Goal: Task Accomplishment & Management: Complete application form

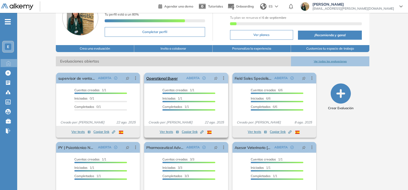
scroll to position [42, 0]
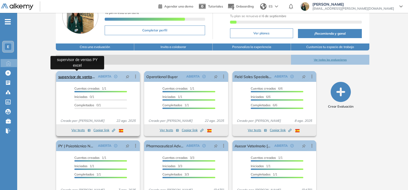
click at [86, 76] on link "supervisor de ventas PY excel" at bounding box center [77, 76] width 38 height 11
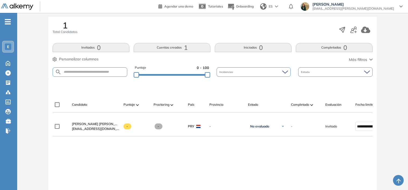
scroll to position [86, 0]
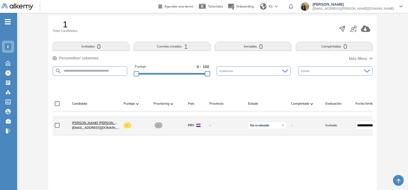
click at [103, 125] on span "[PERSON_NAME] [PERSON_NAME]" at bounding box center [98, 123] width 53 height 4
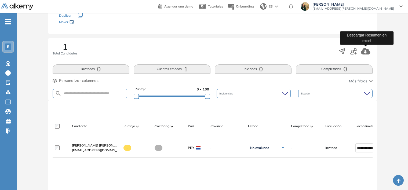
scroll to position [63, 0]
click at [354, 52] on icon "button" at bounding box center [354, 51] width 6 height 6
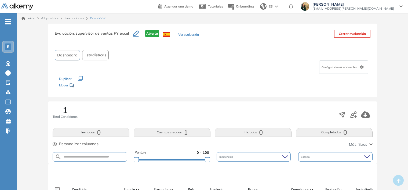
click at [190, 35] on button "Ver evaluación" at bounding box center [188, 35] width 20 height 6
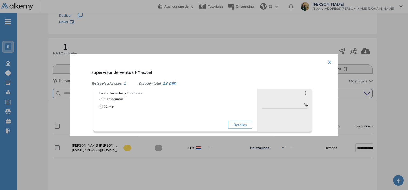
scroll to position [66, 0]
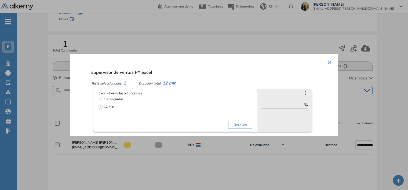
click at [328, 63] on button "×" at bounding box center [330, 61] width 4 height 10
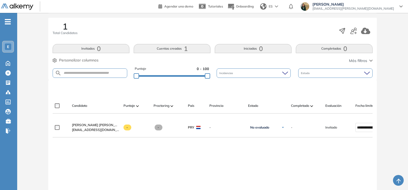
scroll to position [84, 0]
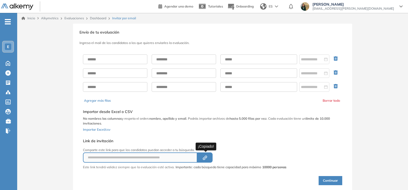
click at [204, 153] on button "Created by potrace 1.16, written by [PERSON_NAME] [DATE]-[DATE]" at bounding box center [204, 158] width 15 height 10
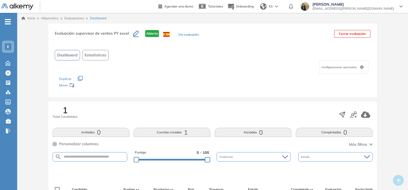
click at [74, 20] on div "Evaluaciones" at bounding box center [75, 18] width 26 height 5
click at [72, 18] on link "Evaluaciones" at bounding box center [74, 18] width 20 height 4
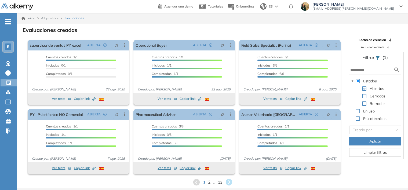
click at [209, 181] on span "2" at bounding box center [209, 182] width 2 height 6
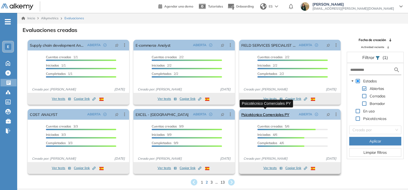
click at [277, 115] on link "Psicotécnico Comerciales PY" at bounding box center [266, 114] width 48 height 11
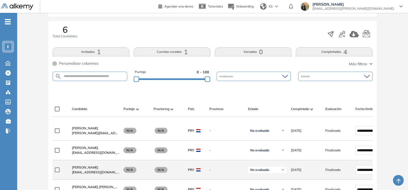
scroll to position [80, 0]
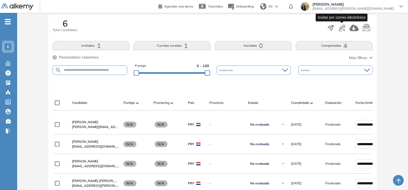
click at [345, 28] on icon "button" at bounding box center [342, 28] width 6 height 6
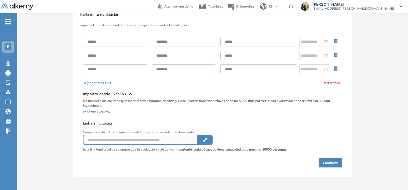
scroll to position [17, 0]
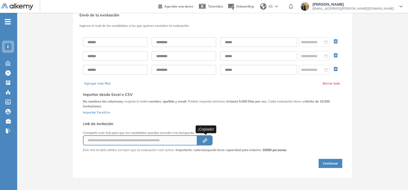
click at [208, 141] on icon "Created by potrace 1.16, written by [PERSON_NAME] [DATE]-[DATE]" at bounding box center [205, 141] width 6 height 4
click at [131, 45] on input "text" at bounding box center [115, 42] width 64 height 10
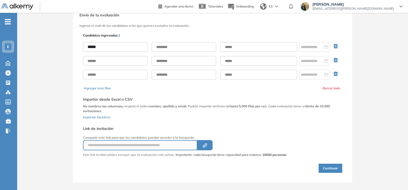
type input "*****"
click at [160, 45] on input "text" at bounding box center [184, 47] width 64 height 10
type input "*****"
click at [244, 41] on div "***** *****" at bounding box center [213, 61] width 260 height 46
click at [249, 46] on input "text" at bounding box center [259, 47] width 77 height 10
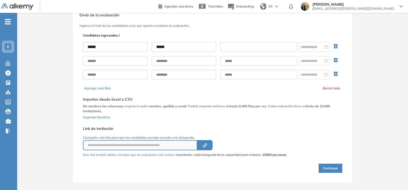
paste input "**********"
type input "**********"
click at [325, 46] on div at bounding box center [314, 47] width 27 height 6
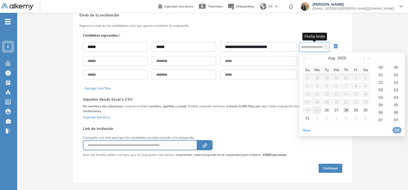
click at [348, 107] on div "28" at bounding box center [346, 110] width 6 height 6
click at [337, 111] on div "27" at bounding box center [336, 110] width 6 height 6
click at [382, 116] on div "23" at bounding box center [382, 113] width 15 height 8
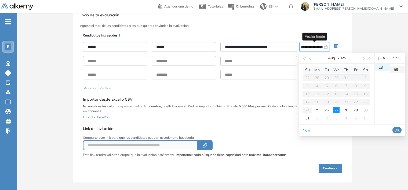
scroll to position [444, 0]
click at [397, 71] on div "59" at bounding box center [397, 68] width 15 height 8
type input "**********"
click at [398, 133] on span "OK" at bounding box center [397, 130] width 5 height 6
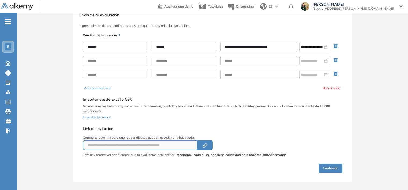
drag, startPoint x: 334, startPoint y: 163, endPoint x: 335, endPoint y: 167, distance: 4.9
click at [335, 167] on div "Continuar" at bounding box center [213, 165] width 260 height 16
click at [335, 167] on button "Continuar" at bounding box center [331, 168] width 24 height 9
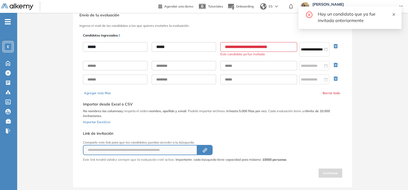
click at [394, 16] on icon "close" at bounding box center [394, 15] width 4 height 4
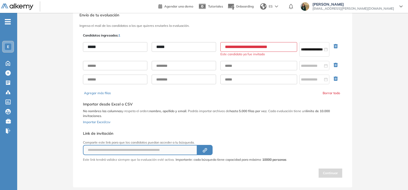
scroll to position [0, 0]
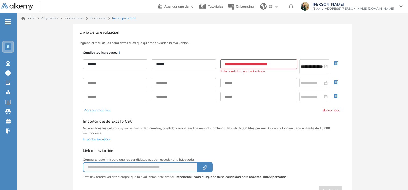
click at [105, 16] on link "Dashboard" at bounding box center [98, 18] width 16 height 4
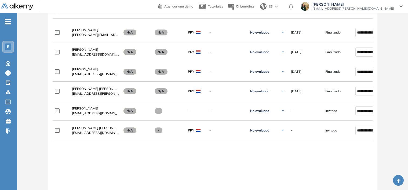
scroll to position [179, 0]
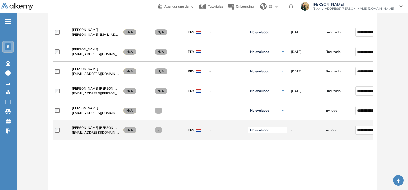
click at [109, 130] on span "[PERSON_NAME] [PERSON_NAME]" at bounding box center [98, 128] width 53 height 4
